Goal: Task Accomplishment & Management: Manage account settings

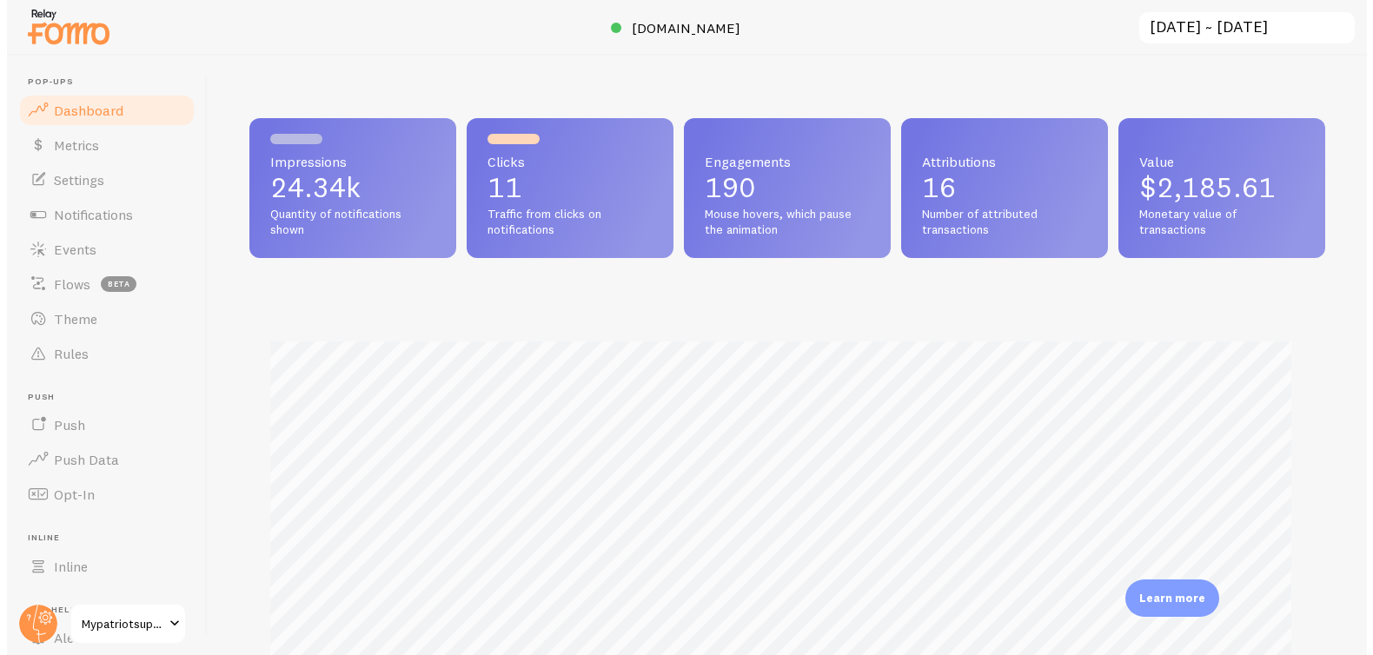
scroll to position [868491, 867872]
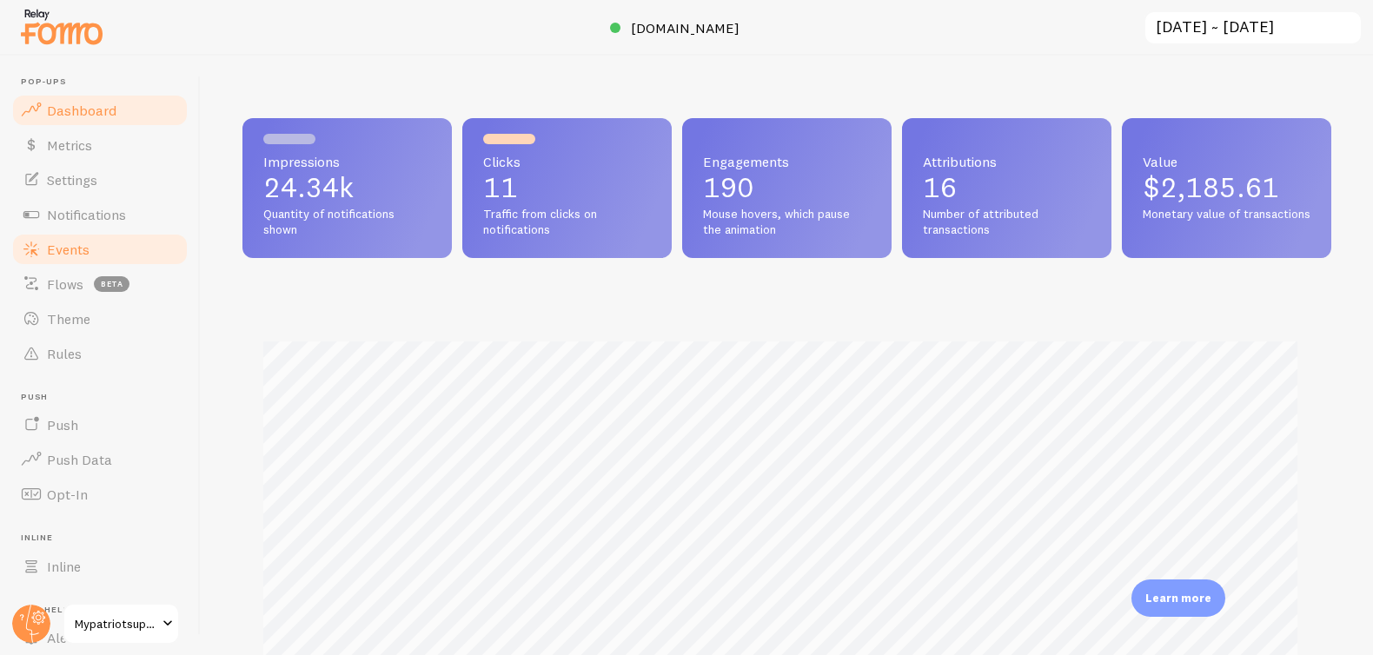
click at [95, 248] on link "Events" at bounding box center [99, 249] width 179 height 35
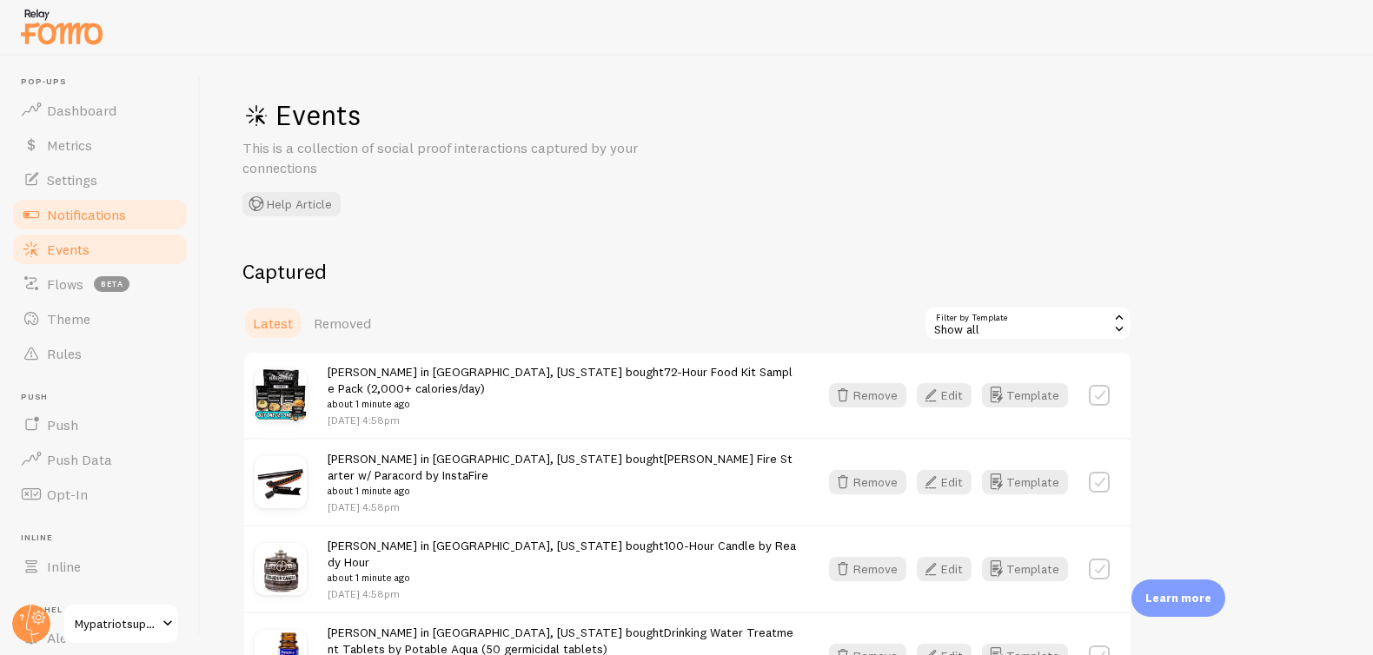
click at [96, 204] on link "Notifications" at bounding box center [99, 214] width 179 height 35
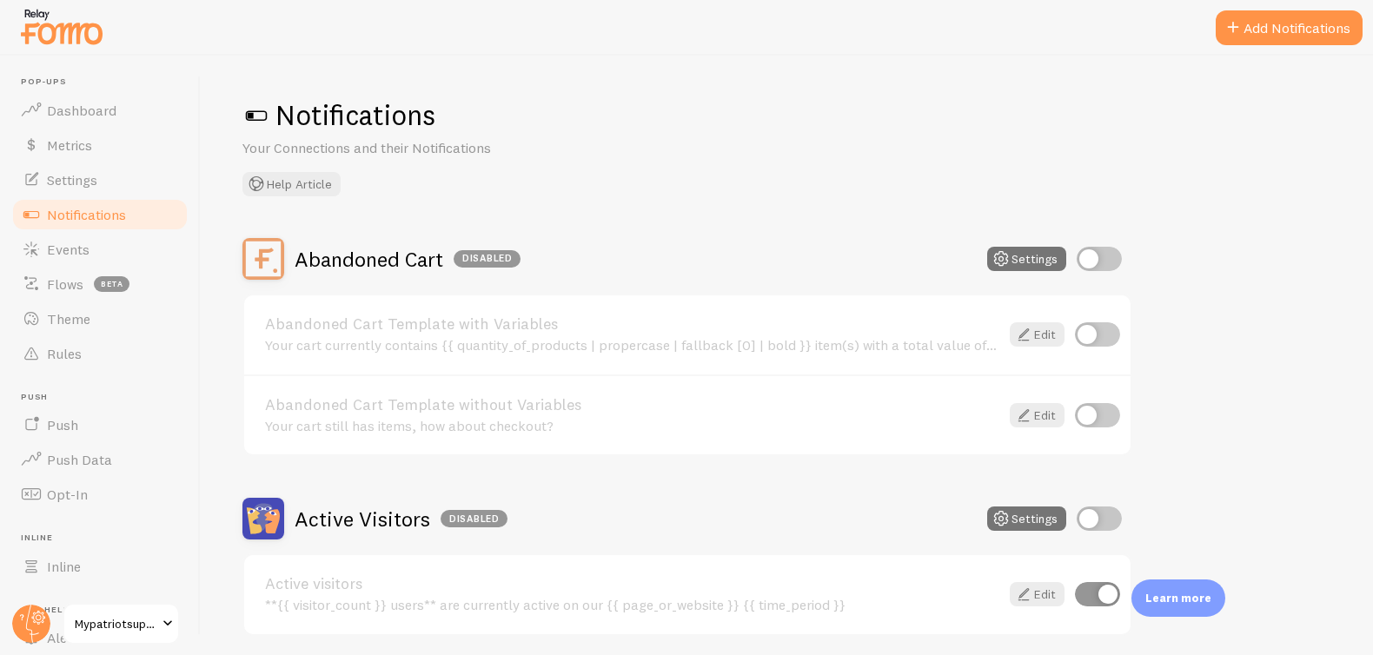
scroll to position [683, 0]
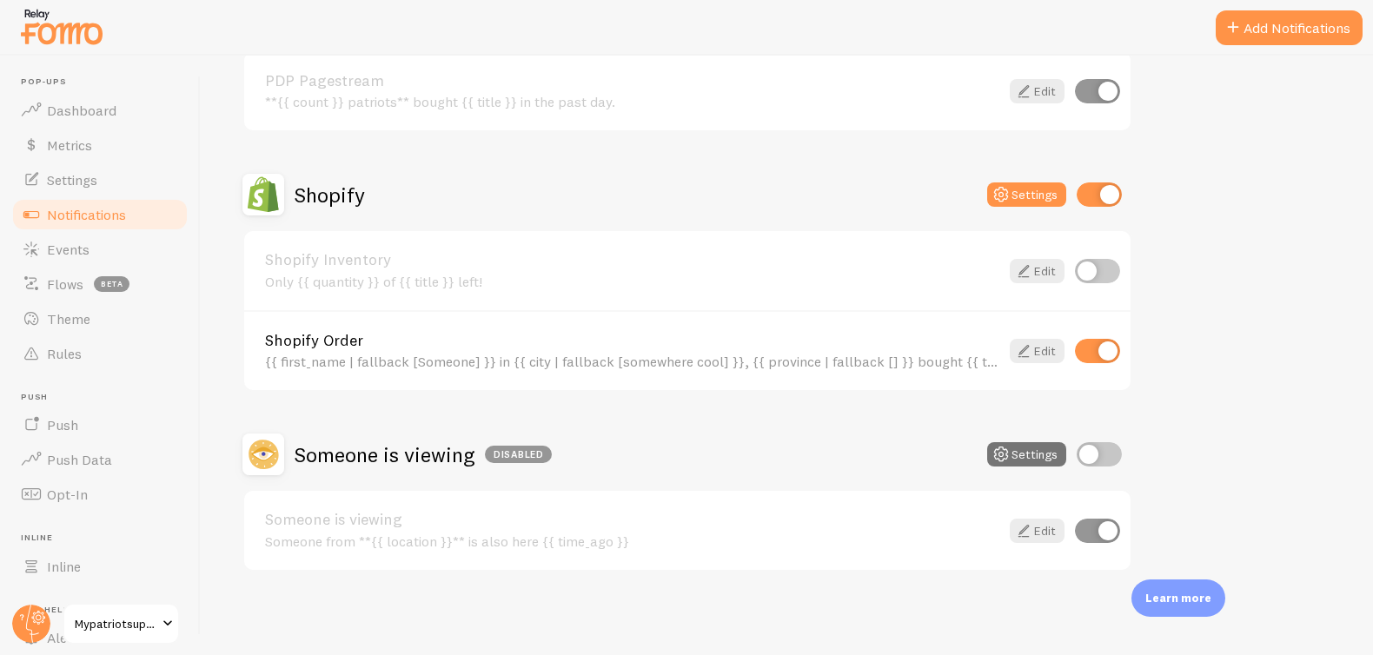
click at [882, 349] on div "Shopify Order {{ first_name | fallback [Someone] }} in {{ city | fallback [some…" at bounding box center [632, 351] width 734 height 37
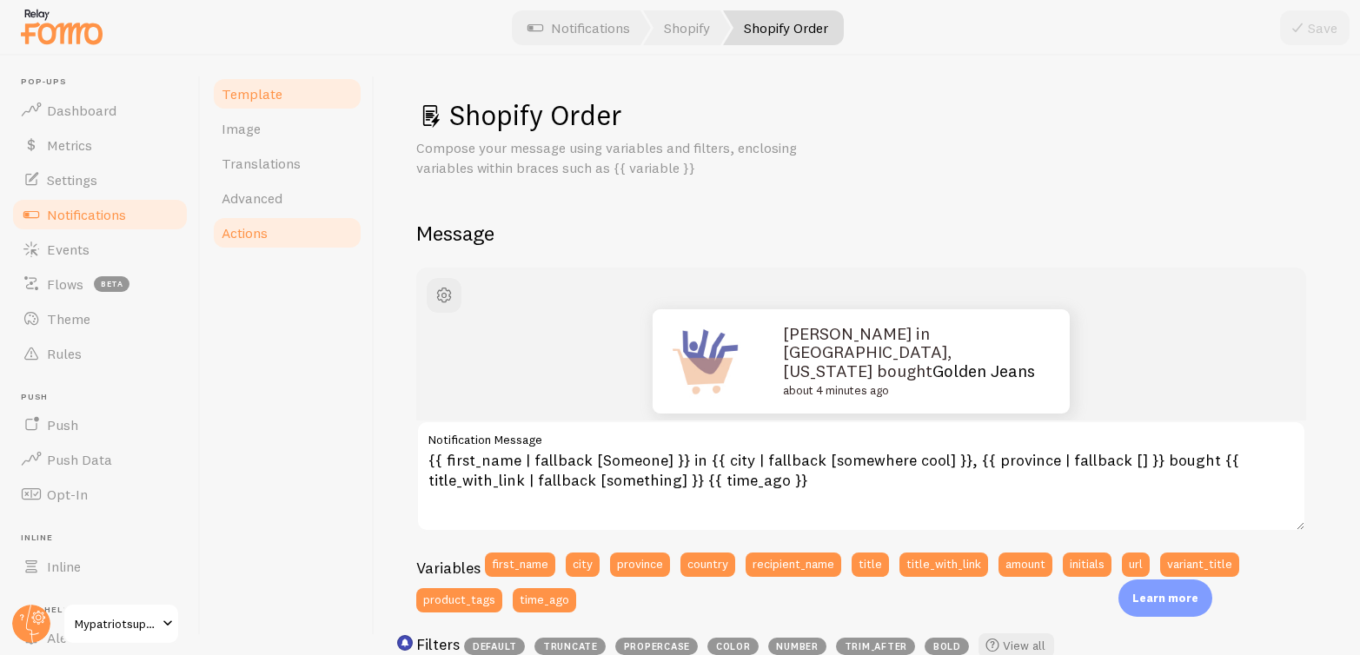
click at [265, 228] on span "Actions" at bounding box center [245, 232] width 46 height 17
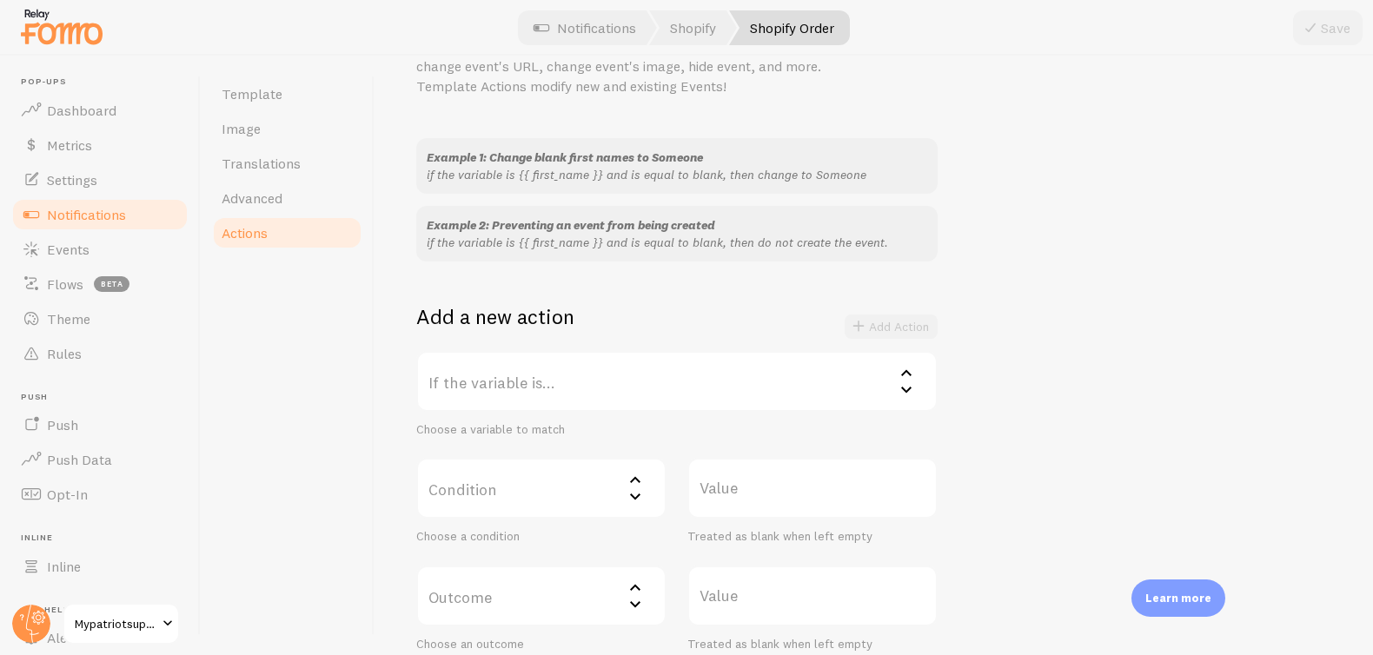
scroll to position [249, 0]
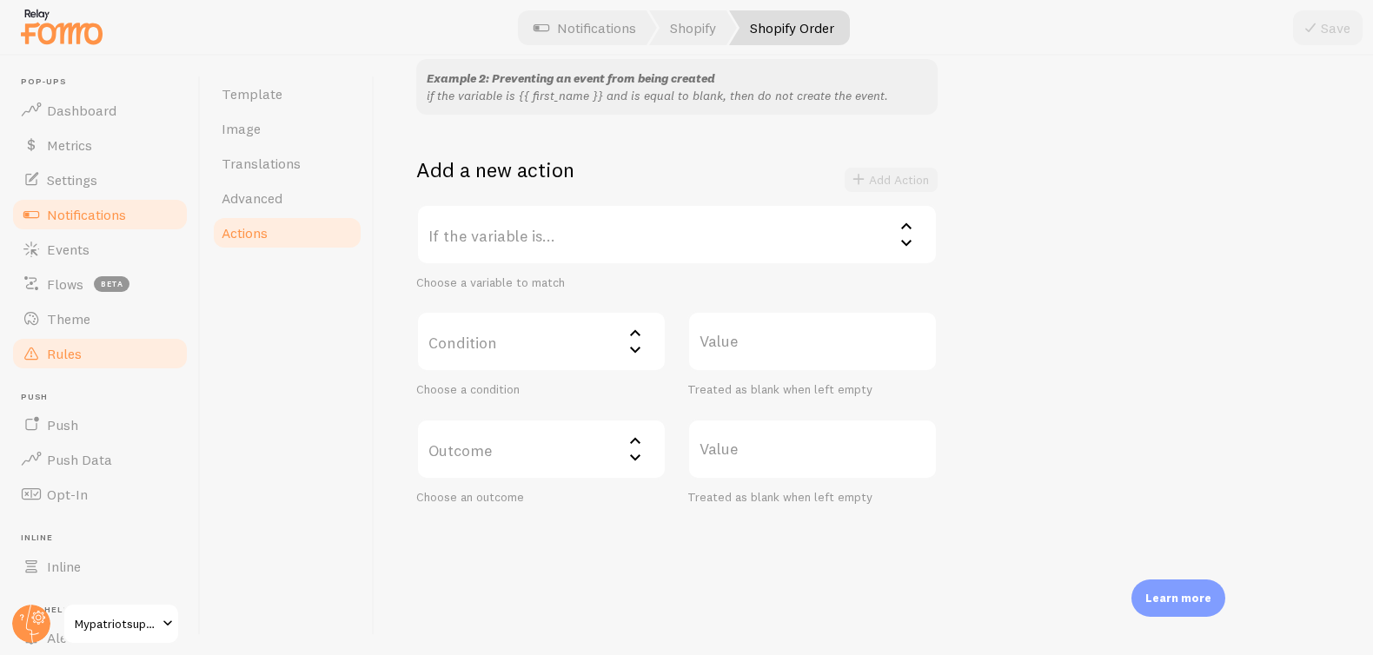
click at [85, 334] on link "Theme" at bounding box center [99, 319] width 179 height 35
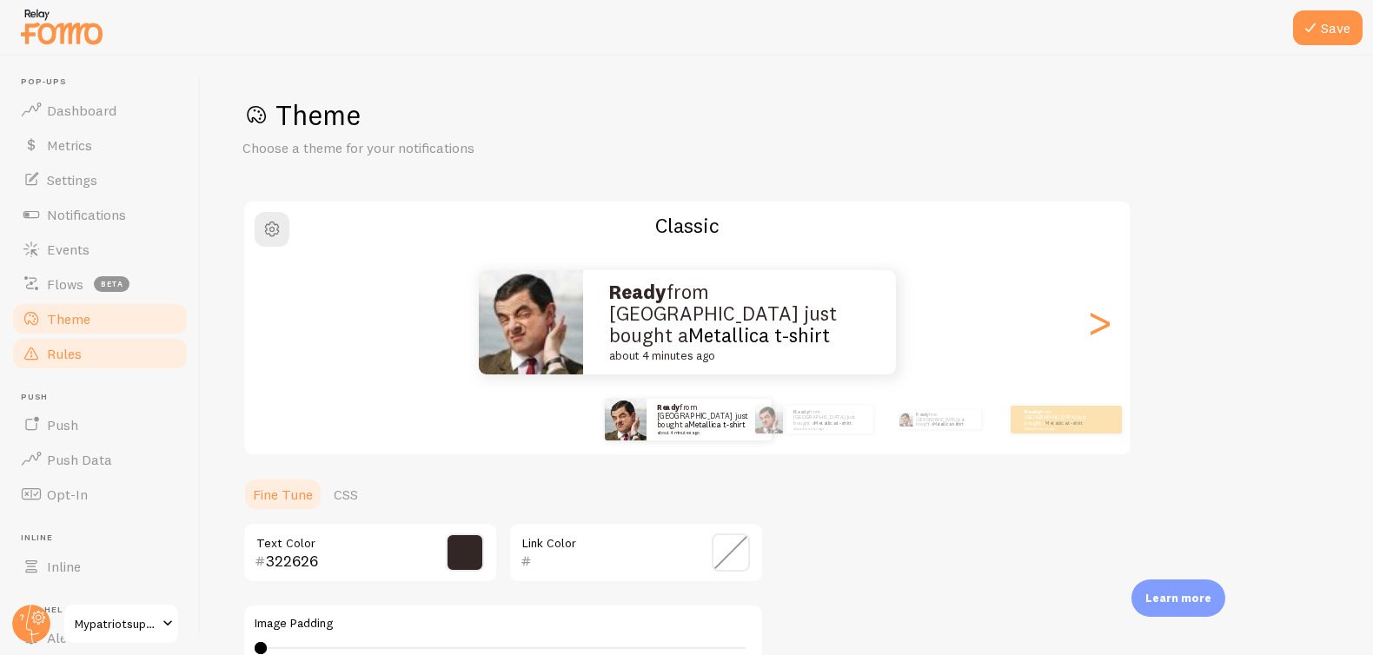
click at [112, 354] on link "Rules" at bounding box center [99, 353] width 179 height 35
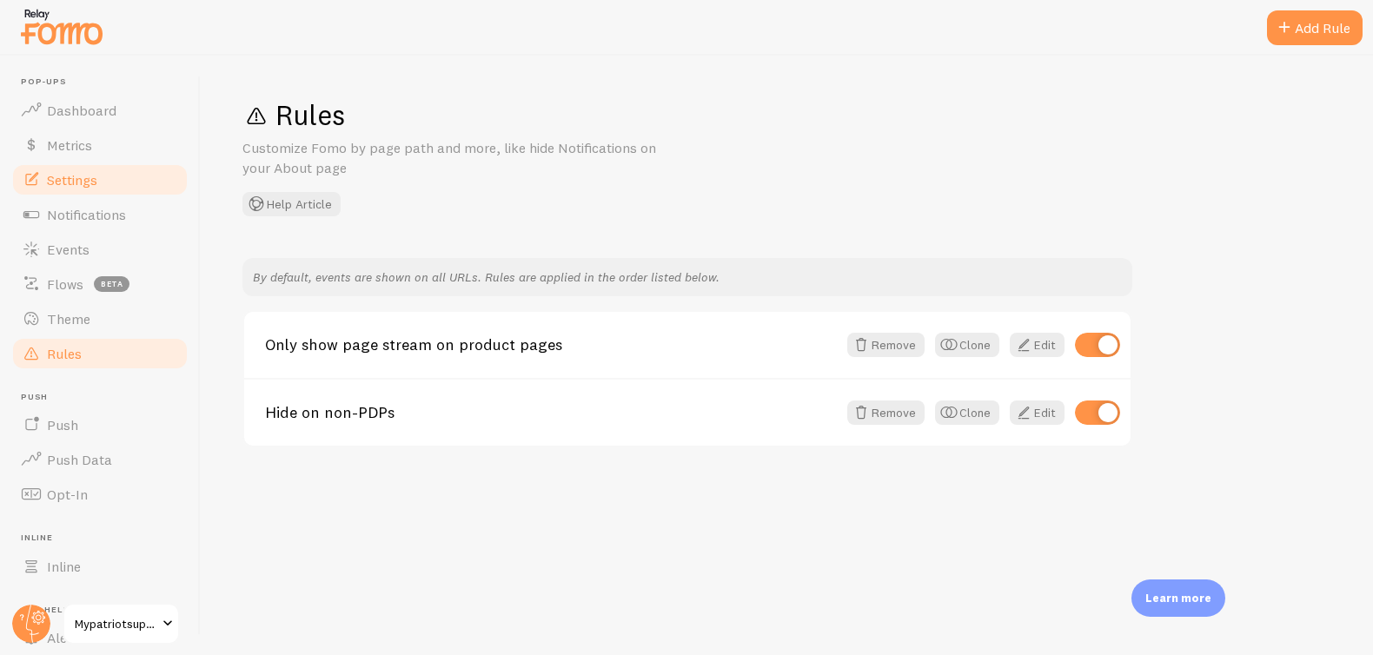
click at [74, 174] on span "Settings" at bounding box center [72, 179] width 50 height 17
click at [82, 179] on span "Settings" at bounding box center [72, 179] width 50 height 17
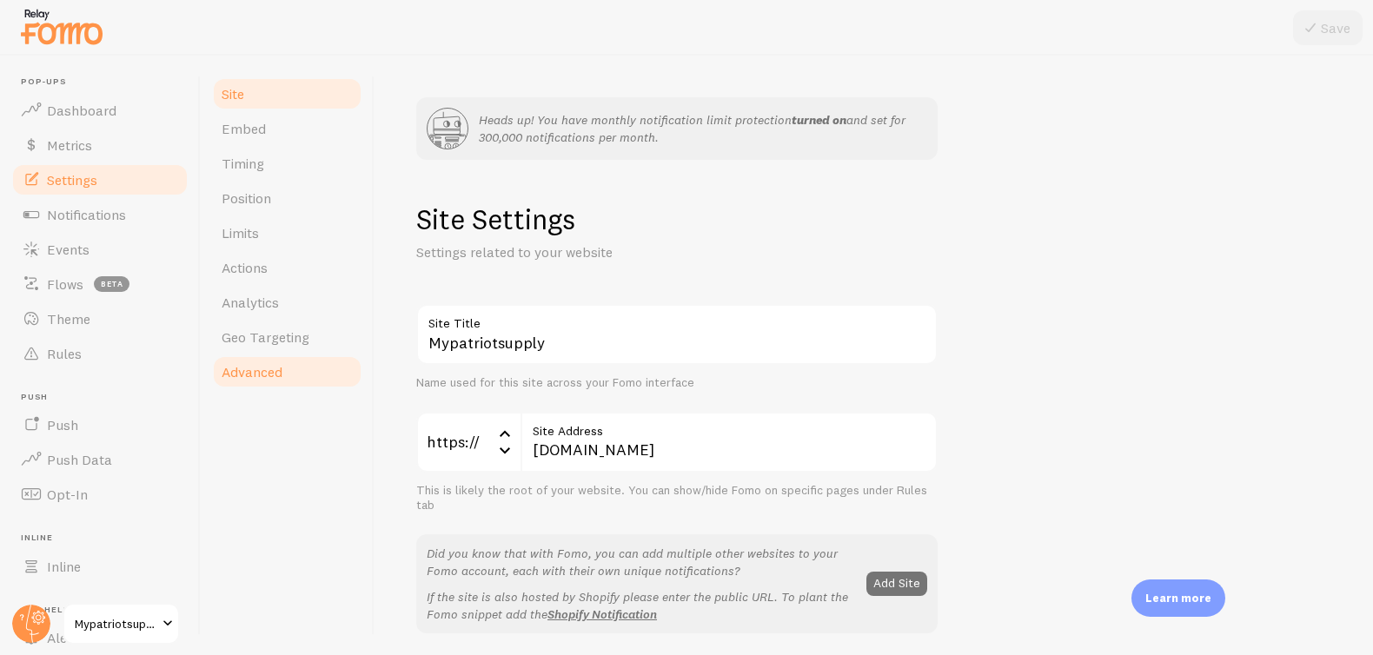
click at [233, 368] on span "Advanced" at bounding box center [252, 371] width 61 height 17
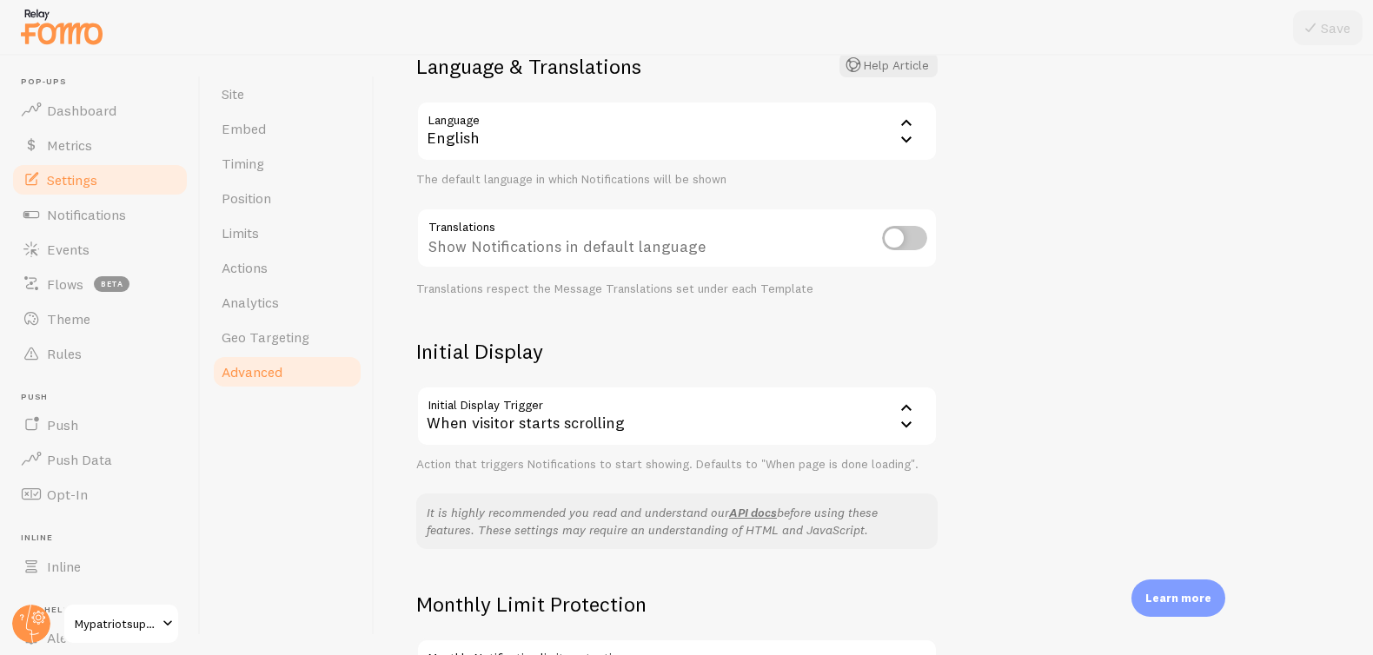
scroll to position [539, 0]
